Goal: Download file/media

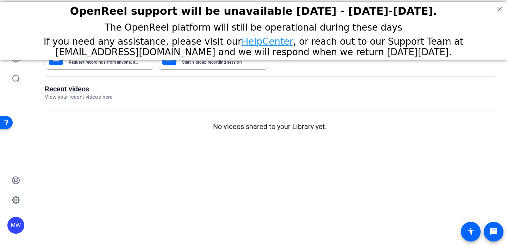
click at [156, 92] on openreel-page-title "Recent videos View your recent videos here" at bounding box center [270, 93] width 450 height 17
click at [16, 62] on icon at bounding box center [15, 58] width 7 height 7
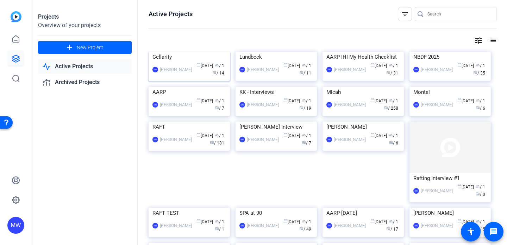
click at [178, 52] on img at bounding box center [189, 52] width 81 height 0
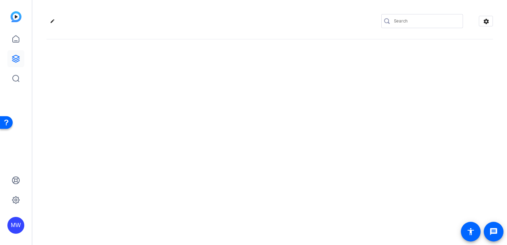
click at [178, 70] on div "edit settings" at bounding box center [269, 122] width 475 height 245
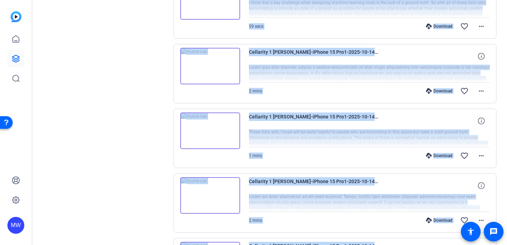
scroll to position [534, 0]
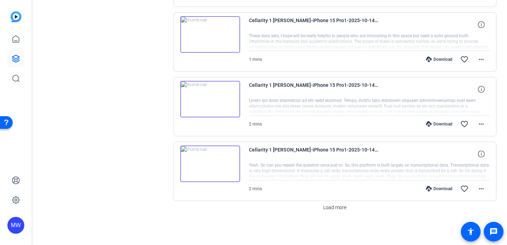
click at [300, 201] on div "Load more" at bounding box center [335, 207] width 323 height 13
click at [479, 189] on mat-icon "more_horiz" at bounding box center [481, 189] width 8 height 8
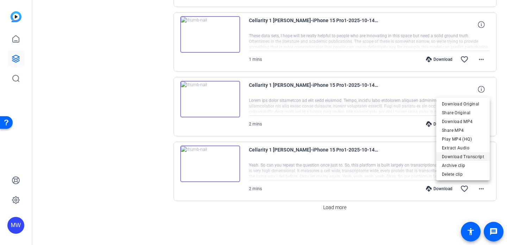
click at [474, 158] on span "Download Transcript" at bounding box center [463, 157] width 42 height 8
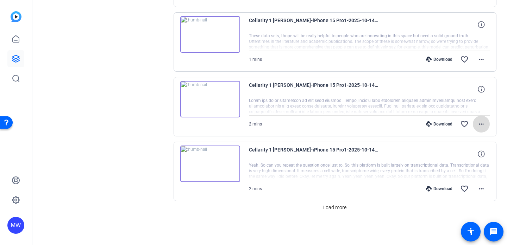
click at [481, 123] on mat-icon "more_horiz" at bounding box center [481, 124] width 8 height 8
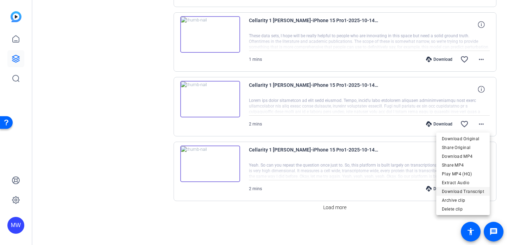
click at [463, 194] on span "Download Transcript" at bounding box center [463, 192] width 42 height 8
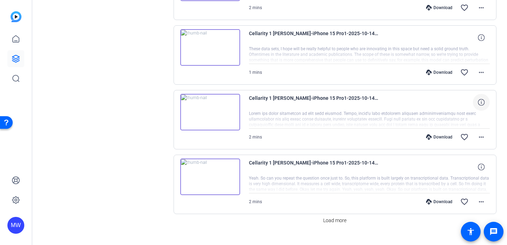
scroll to position [517, 0]
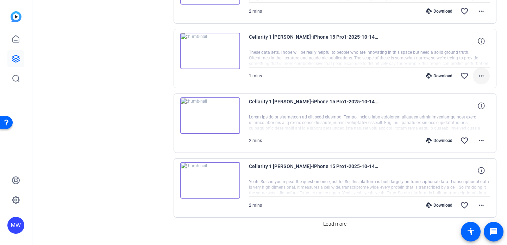
click at [479, 76] on mat-icon "more_horiz" at bounding box center [481, 76] width 8 height 8
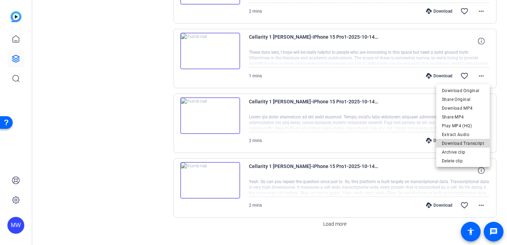
click at [465, 144] on span "Download Transcript" at bounding box center [463, 143] width 42 height 8
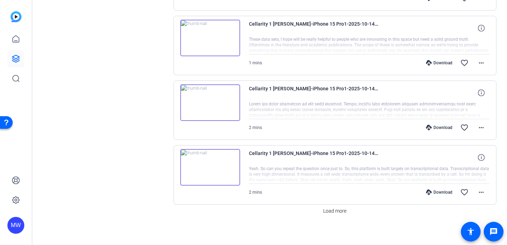
scroll to position [534, 0]
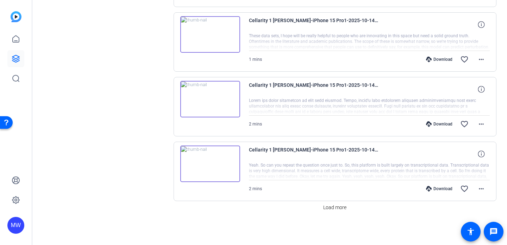
click at [232, 162] on img at bounding box center [210, 164] width 60 height 37
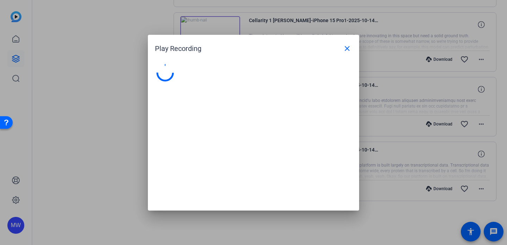
click at [232, 162] on div at bounding box center [253, 134] width 211 height 154
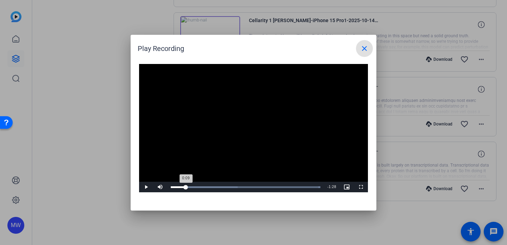
click at [186, 185] on div "Loaded : 100.00% 0:09 0:09" at bounding box center [245, 187] width 157 height 11
click at [148, 187] on span "Video Player" at bounding box center [146, 187] width 14 height 0
click at [366, 45] on mat-icon "close" at bounding box center [364, 48] width 8 height 8
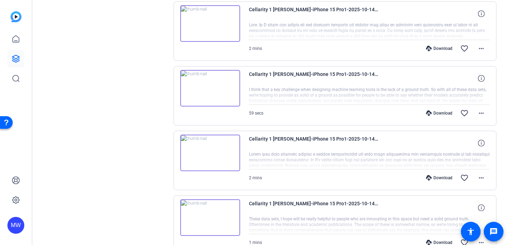
scroll to position [337, 0]
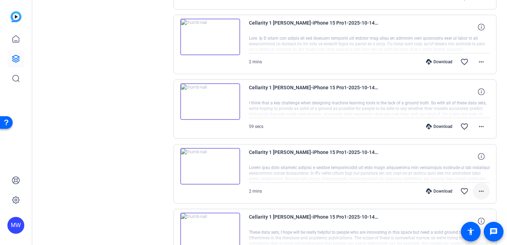
click at [480, 191] on mat-icon "more_horiz" at bounding box center [481, 191] width 8 height 8
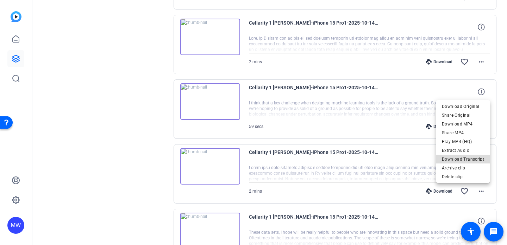
click at [468, 158] on span "Download Transcript" at bounding box center [463, 159] width 42 height 8
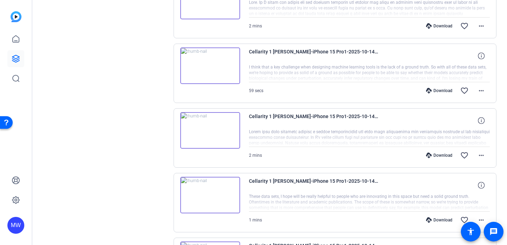
scroll to position [364, 0]
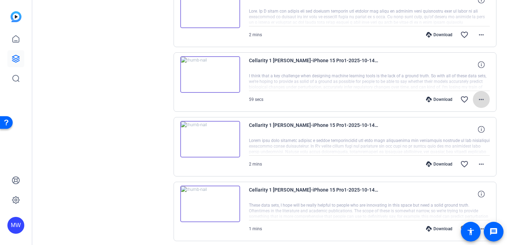
click at [481, 98] on mat-icon "more_horiz" at bounding box center [481, 99] width 8 height 8
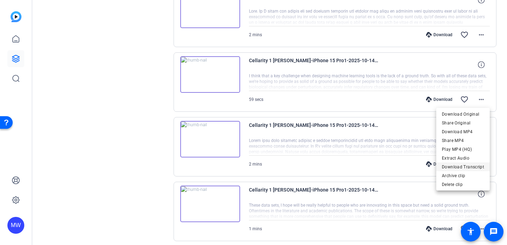
click at [459, 166] on span "Download Transcript" at bounding box center [463, 167] width 42 height 8
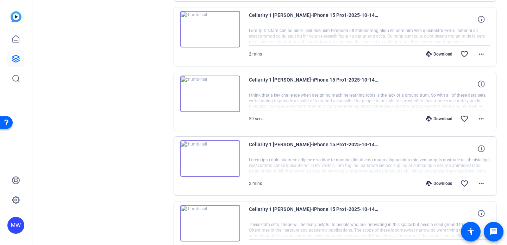
scroll to position [335, 0]
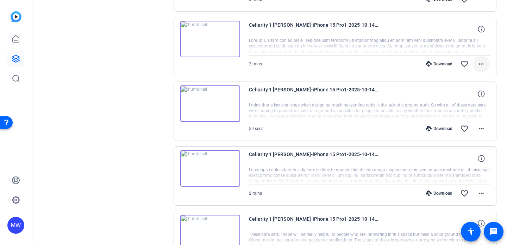
click at [484, 63] on mat-icon "more_horiz" at bounding box center [481, 64] width 8 height 8
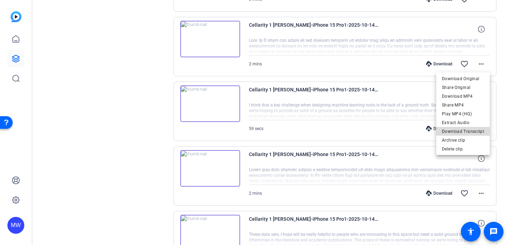
click at [469, 130] on span "Download Transcript" at bounding box center [463, 131] width 42 height 8
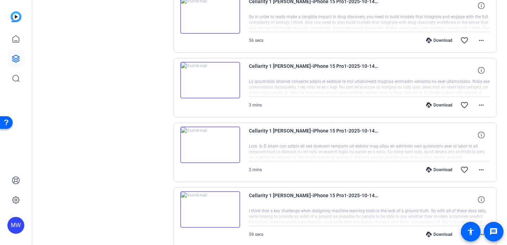
scroll to position [226, 0]
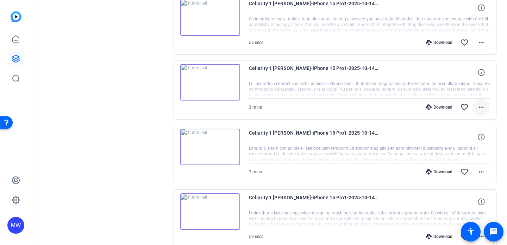
click at [479, 107] on mat-icon "more_horiz" at bounding box center [481, 107] width 8 height 8
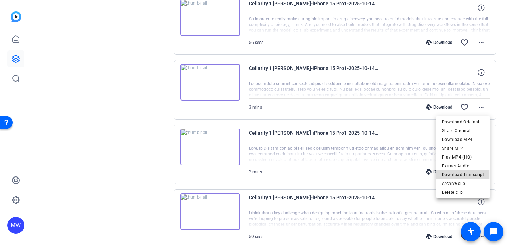
click at [459, 174] on span "Download Transcript" at bounding box center [463, 175] width 42 height 8
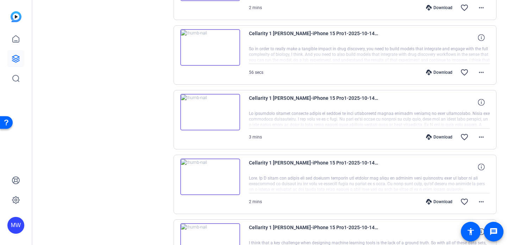
scroll to position [191, 0]
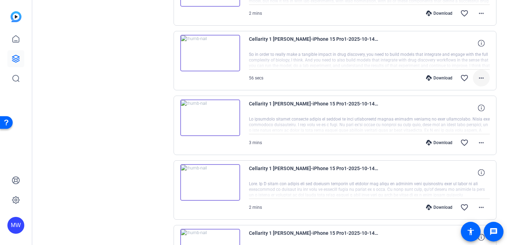
click at [481, 75] on mat-icon "more_horiz" at bounding box center [481, 78] width 8 height 8
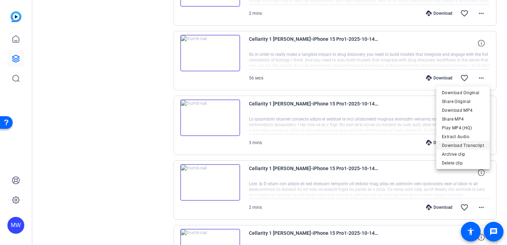
click at [464, 147] on span "Download Transcript" at bounding box center [463, 146] width 42 height 8
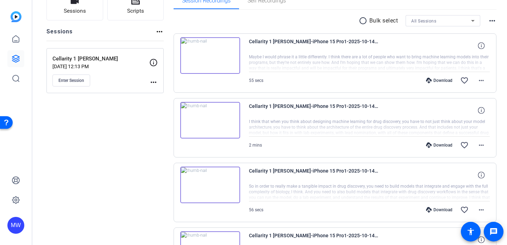
scroll to position [63, 0]
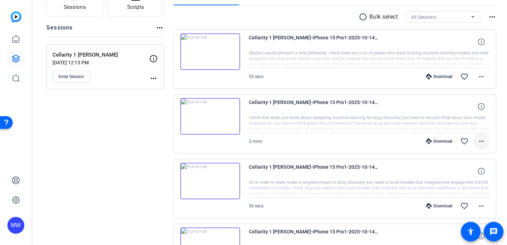
click at [480, 141] on mat-icon "more_horiz" at bounding box center [481, 141] width 8 height 8
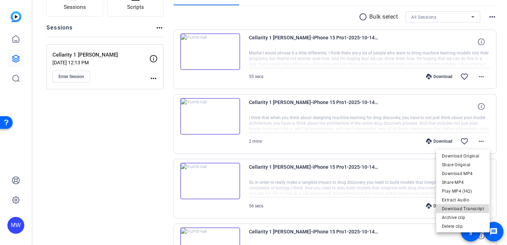
click at [454, 208] on span "Download Transcript" at bounding box center [463, 209] width 42 height 8
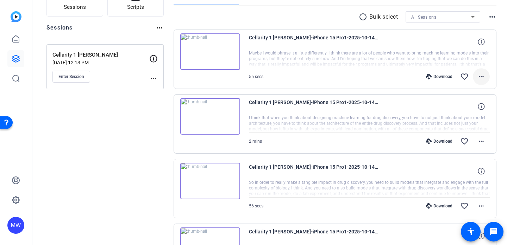
click at [481, 77] on mat-icon "more_horiz" at bounding box center [481, 77] width 8 height 8
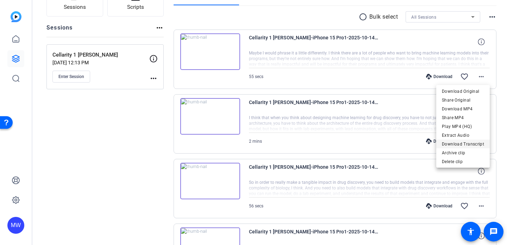
click at [472, 144] on span "Download Transcript" at bounding box center [463, 144] width 42 height 8
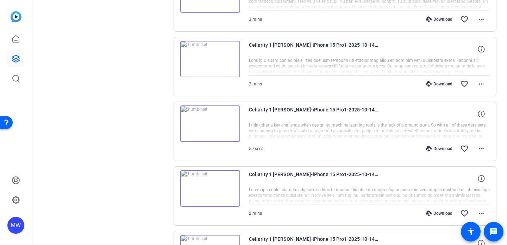
scroll to position [534, 0]
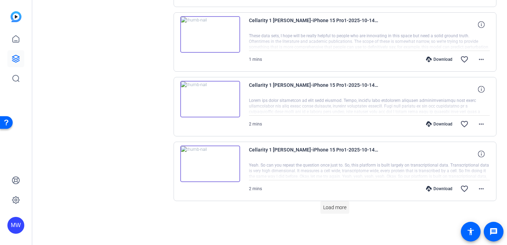
click at [340, 208] on span "Load more" at bounding box center [334, 207] width 23 height 7
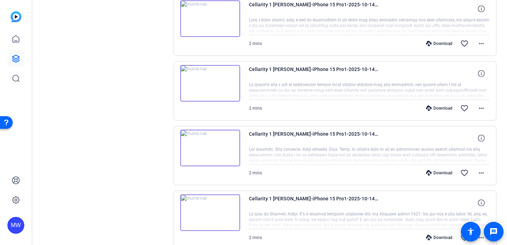
scroll to position [780, 0]
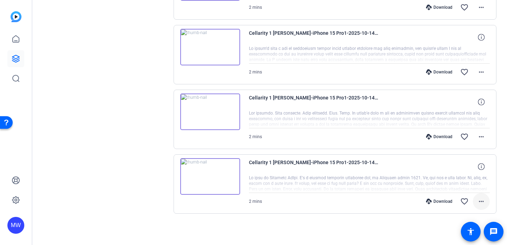
click at [484, 199] on mat-icon "more_horiz" at bounding box center [481, 202] width 8 height 8
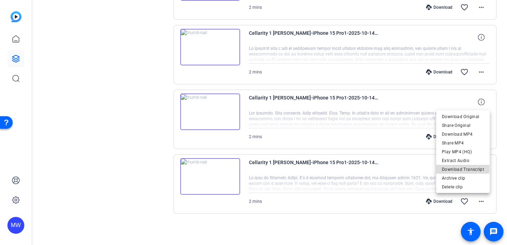
click at [456, 168] on span "Download Transcript" at bounding box center [463, 170] width 42 height 8
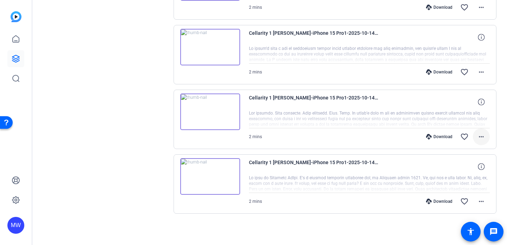
click at [481, 136] on mat-icon "more_horiz" at bounding box center [481, 137] width 8 height 8
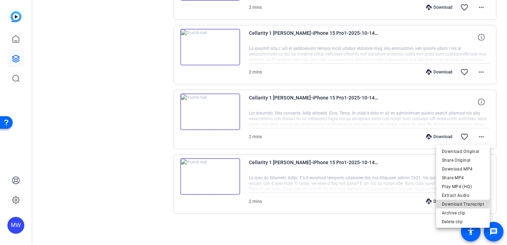
click at [463, 202] on span "Download Transcript" at bounding box center [463, 204] width 42 height 8
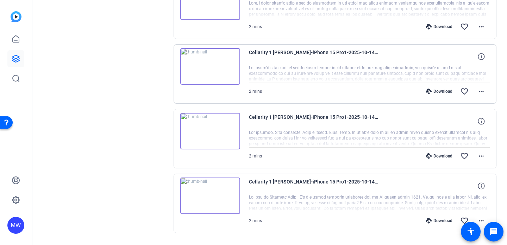
scroll to position [758, 0]
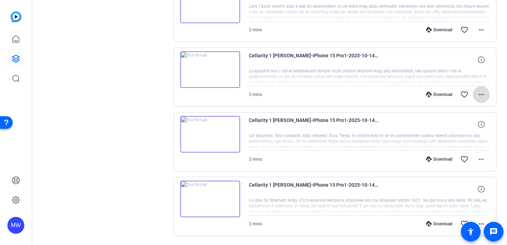
click at [484, 94] on mat-icon "more_horiz" at bounding box center [481, 95] width 8 height 8
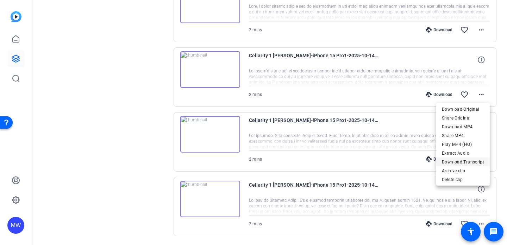
click at [474, 160] on span "Download Transcript" at bounding box center [463, 162] width 42 height 8
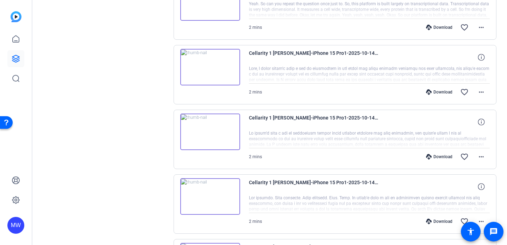
scroll to position [694, 0]
click at [480, 91] on mat-icon "more_horiz" at bounding box center [481, 93] width 8 height 8
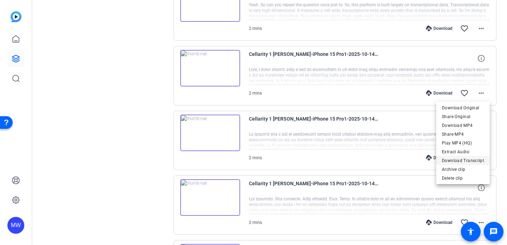
click at [462, 158] on span "Download Transcript" at bounding box center [463, 161] width 42 height 8
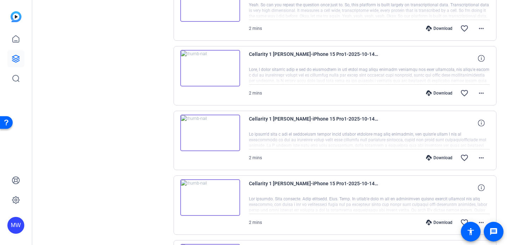
scroll to position [780, 0]
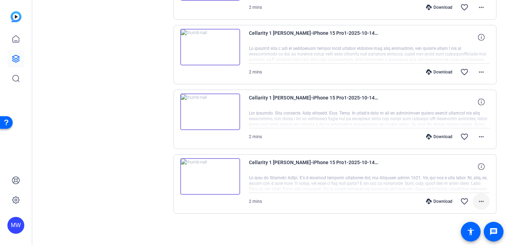
click at [480, 199] on mat-icon "more_horiz" at bounding box center [481, 202] width 8 height 8
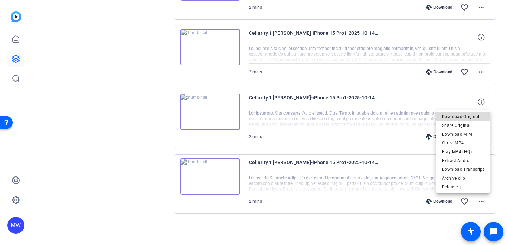
click at [469, 114] on span "Download Original" at bounding box center [463, 117] width 42 height 8
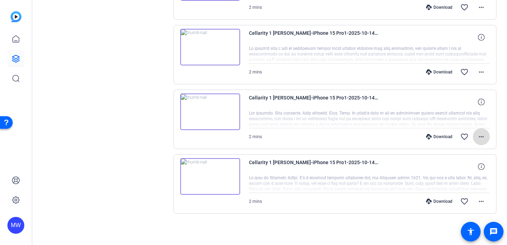
click at [482, 135] on mat-icon "more_horiz" at bounding box center [481, 137] width 8 height 8
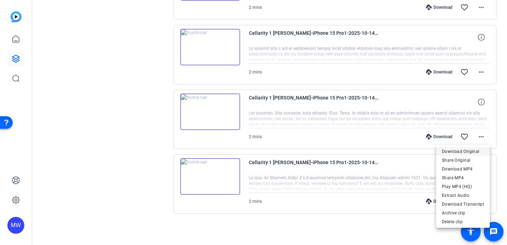
click at [468, 148] on span "Download Original" at bounding box center [463, 152] width 42 height 8
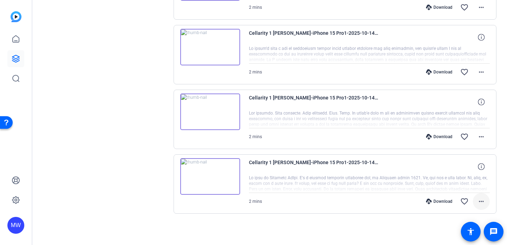
click at [480, 200] on mat-icon "more_horiz" at bounding box center [481, 202] width 8 height 8
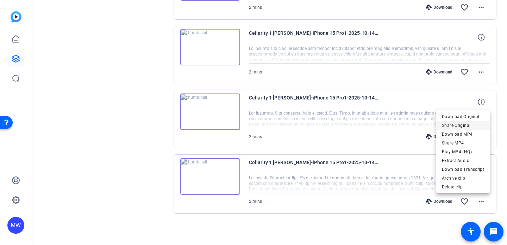
click at [473, 124] on span "Share Original" at bounding box center [463, 125] width 42 height 8
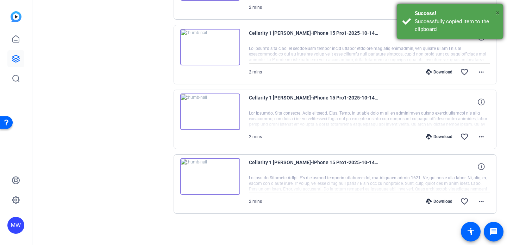
click at [498, 11] on span "×" at bounding box center [498, 12] width 4 height 8
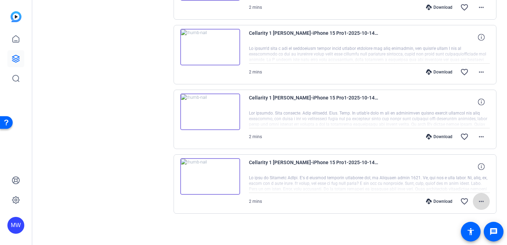
click at [481, 201] on mat-icon "more_horiz" at bounding box center [481, 202] width 8 height 8
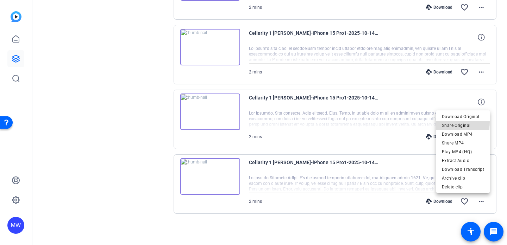
click at [453, 122] on span "Share Original" at bounding box center [463, 125] width 42 height 8
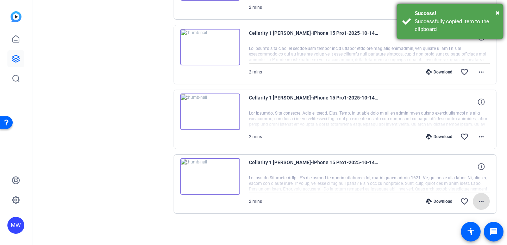
click at [500, 13] on div "× Success! Successfully copied item to the clipboard" at bounding box center [450, 21] width 106 height 35
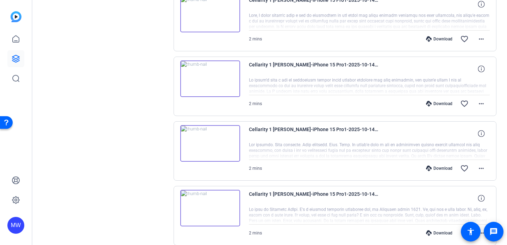
scroll to position [748, 0]
click at [481, 106] on mat-icon "more_horiz" at bounding box center [481, 104] width 8 height 8
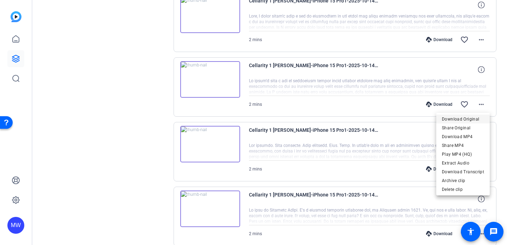
click at [470, 119] on span "Download Original" at bounding box center [463, 119] width 42 height 8
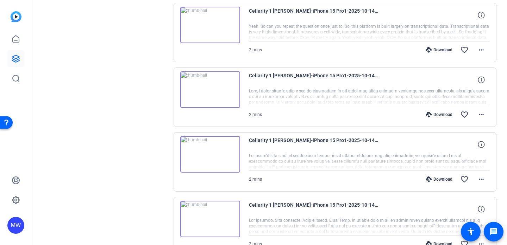
scroll to position [671, 0]
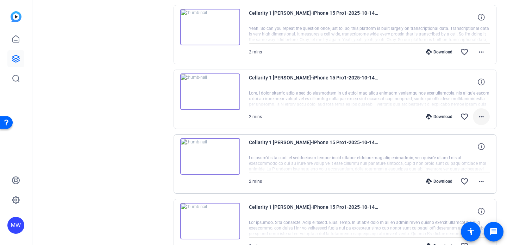
click at [480, 116] on mat-icon "more_horiz" at bounding box center [481, 117] width 8 height 8
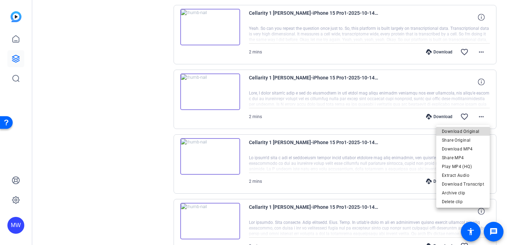
click at [468, 132] on span "Download Original" at bounding box center [463, 131] width 42 height 8
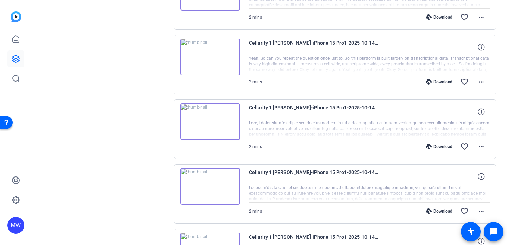
scroll to position [632, 0]
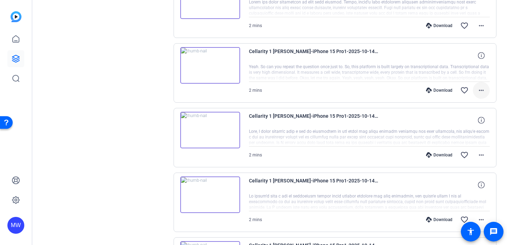
click at [482, 90] on mat-icon "more_horiz" at bounding box center [481, 90] width 8 height 8
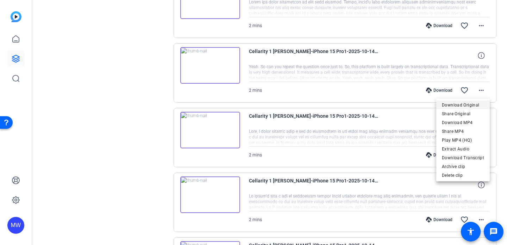
click at [470, 105] on span "Download Original" at bounding box center [463, 105] width 42 height 8
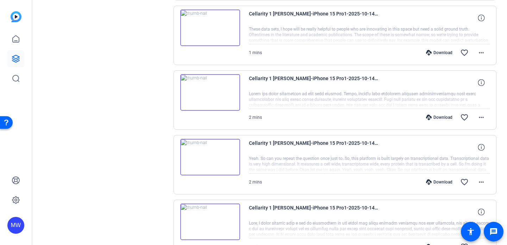
scroll to position [525, 0]
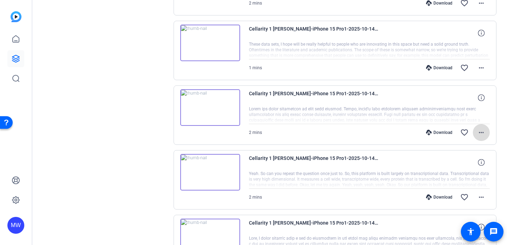
click at [479, 131] on mat-icon "more_horiz" at bounding box center [481, 133] width 8 height 8
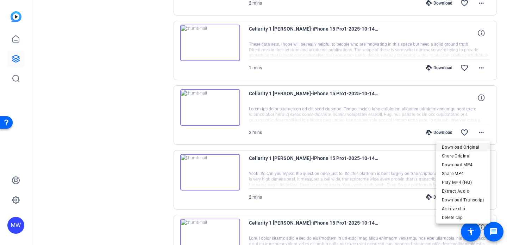
click at [467, 146] on span "Download Original" at bounding box center [463, 147] width 42 height 8
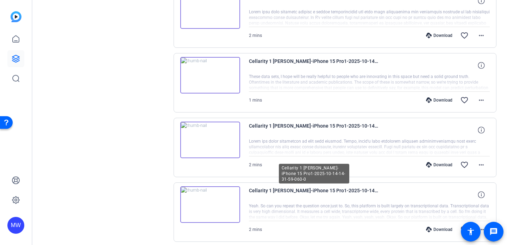
scroll to position [480, 0]
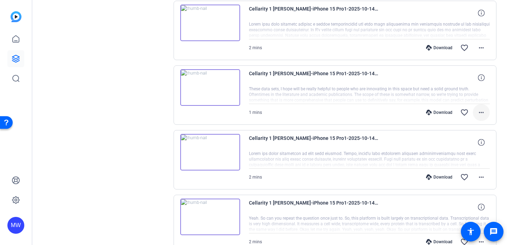
click at [480, 112] on mat-icon "more_horiz" at bounding box center [481, 112] width 8 height 8
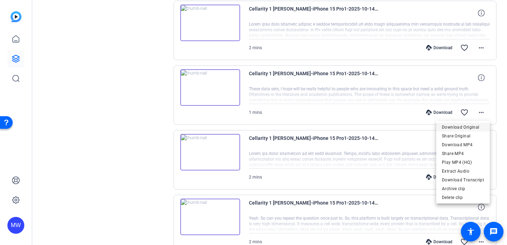
click at [470, 126] on span "Download Original" at bounding box center [463, 127] width 42 height 8
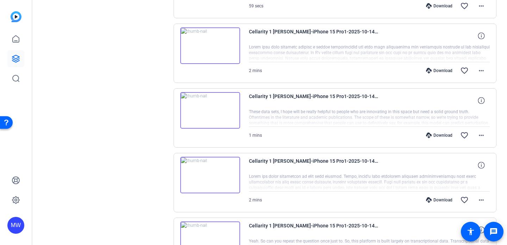
scroll to position [454, 0]
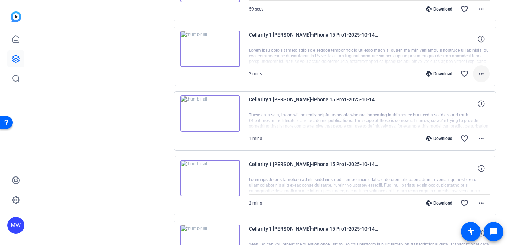
click at [483, 72] on mat-icon "more_horiz" at bounding box center [481, 74] width 8 height 8
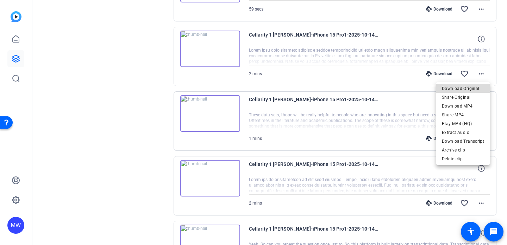
click at [469, 87] on span "Download Original" at bounding box center [463, 89] width 42 height 8
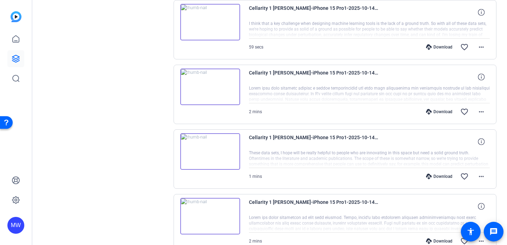
scroll to position [411, 0]
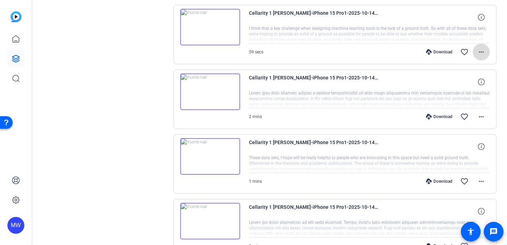
click at [484, 51] on mat-icon "more_horiz" at bounding box center [481, 52] width 8 height 8
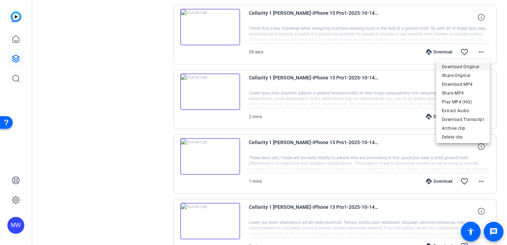
click at [471, 67] on span "Download Original" at bounding box center [463, 67] width 42 height 8
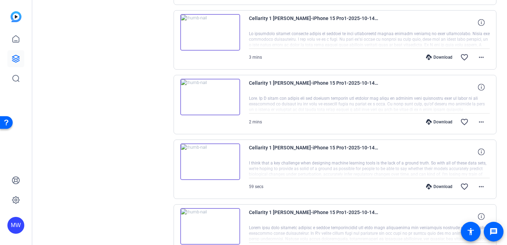
scroll to position [271, 0]
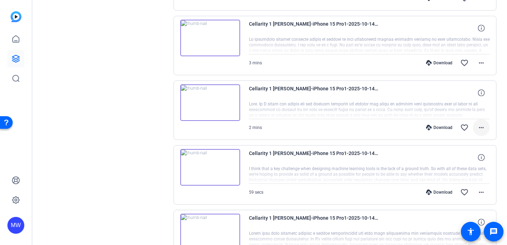
click at [481, 126] on mat-icon "more_horiz" at bounding box center [481, 128] width 8 height 8
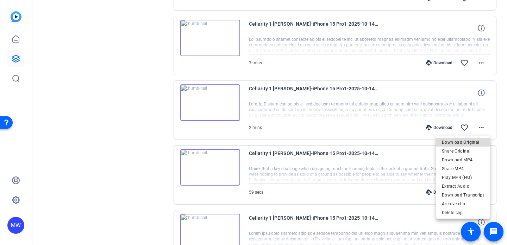
click at [470, 144] on span "Download Original" at bounding box center [463, 142] width 42 height 8
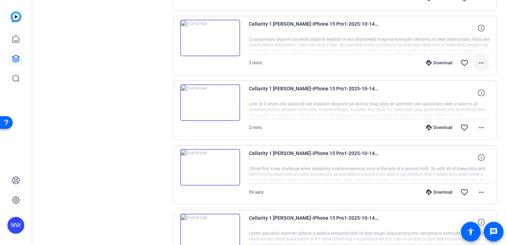
click at [482, 63] on mat-icon "more_horiz" at bounding box center [481, 63] width 8 height 8
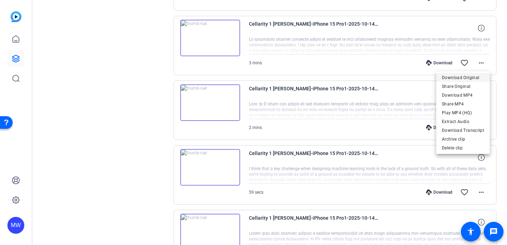
click at [474, 75] on span "Download Original" at bounding box center [463, 78] width 42 height 8
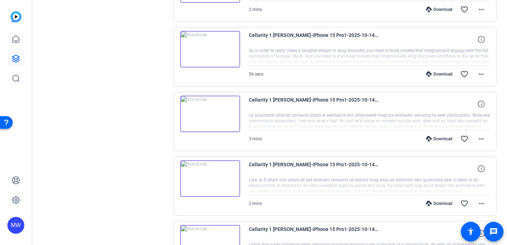
scroll to position [181, 0]
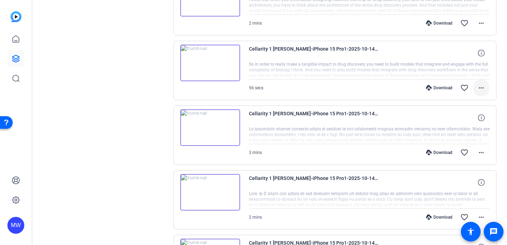
click at [485, 86] on mat-icon "more_horiz" at bounding box center [481, 88] width 8 height 8
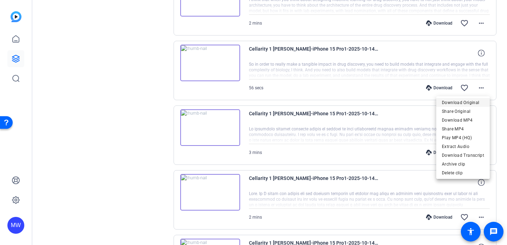
click at [474, 101] on span "Download Original" at bounding box center [463, 103] width 42 height 8
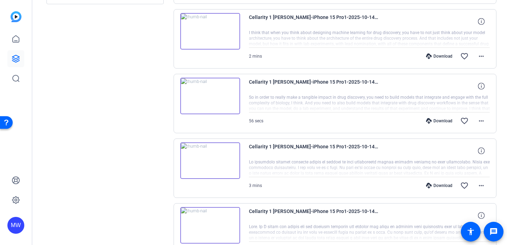
scroll to position [86, 0]
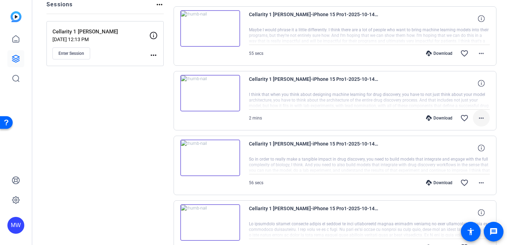
click at [480, 113] on span at bounding box center [481, 118] width 17 height 17
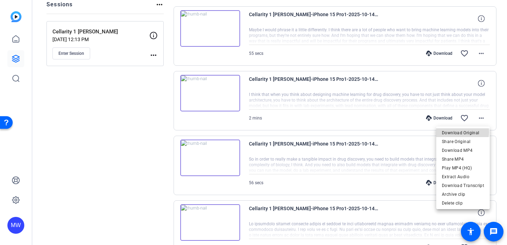
click at [461, 132] on span "Download Original" at bounding box center [463, 133] width 42 height 8
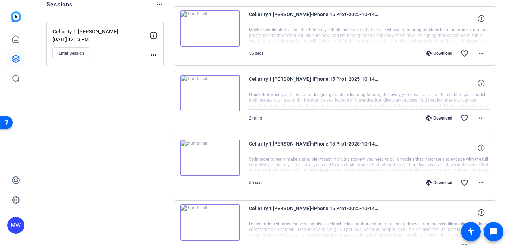
scroll to position [58, 0]
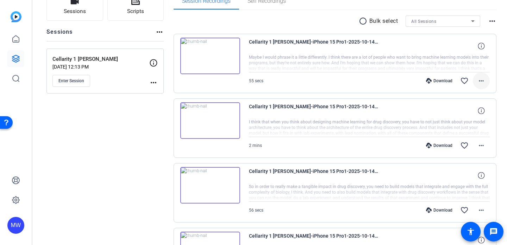
click at [482, 79] on mat-icon "more_horiz" at bounding box center [481, 81] width 8 height 8
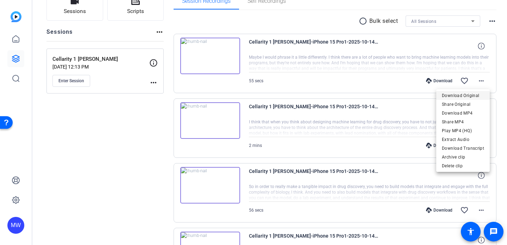
click at [464, 95] on span "Download Original" at bounding box center [463, 96] width 42 height 8
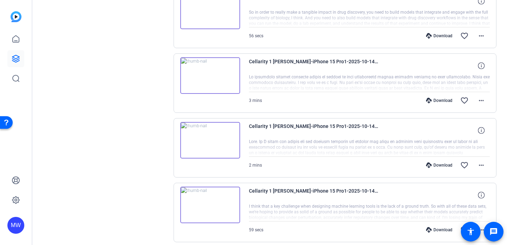
scroll to position [235, 0]
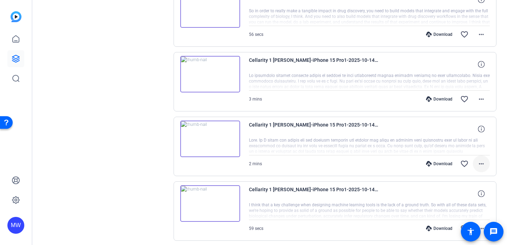
click at [480, 163] on mat-icon "more_horiz" at bounding box center [481, 164] width 8 height 8
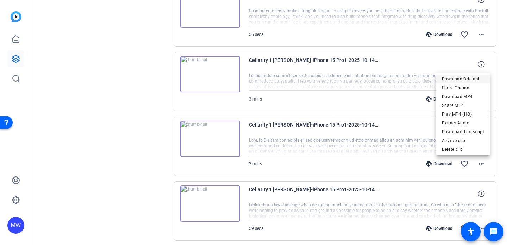
click at [468, 79] on span "Download Original" at bounding box center [463, 79] width 42 height 8
